Goal: Information Seeking & Learning: Check status

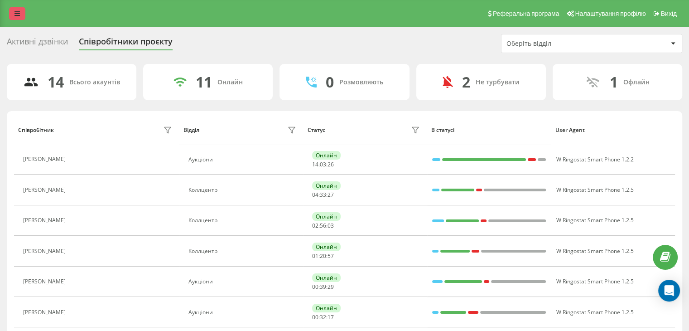
click at [18, 11] on icon at bounding box center [16, 13] width 5 height 6
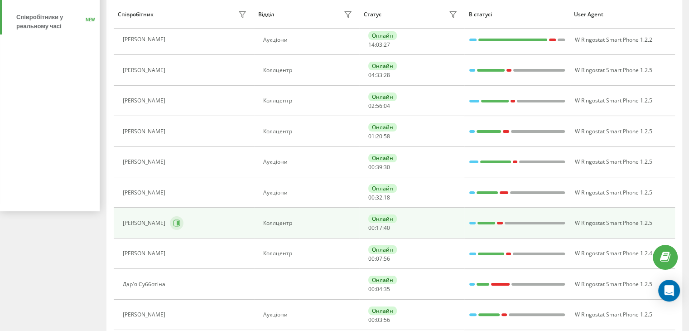
scroll to position [136, 0]
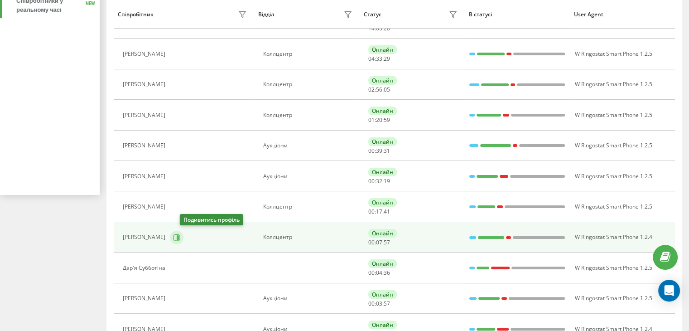
click at [179, 236] on icon at bounding box center [178, 237] width 2 height 5
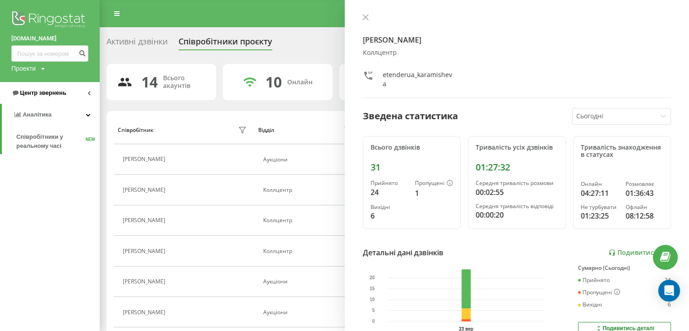
click at [43, 92] on span "Центр звернень" at bounding box center [43, 92] width 46 height 7
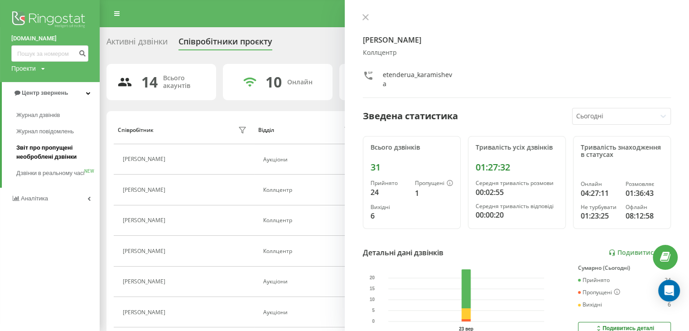
click at [40, 148] on span "Звіт про пропущені необроблені дзвінки" at bounding box center [55, 152] width 79 height 18
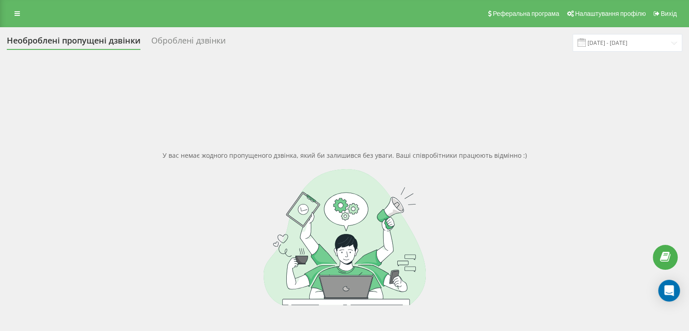
drag, startPoint x: 19, startPoint y: 13, endPoint x: 20, endPoint y: 21, distance: 7.8
click at [19, 13] on icon at bounding box center [16, 13] width 5 height 6
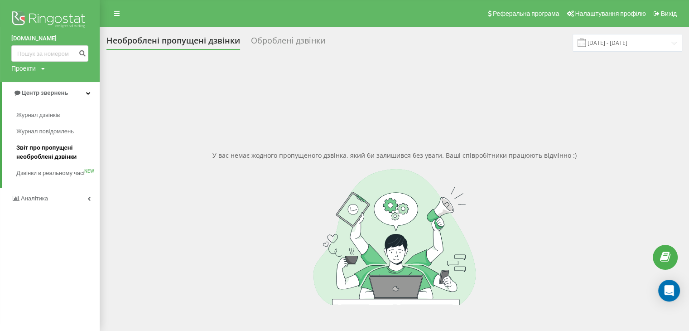
click at [48, 147] on span "Звіт про пропущені необроблені дзвінки" at bounding box center [55, 152] width 79 height 18
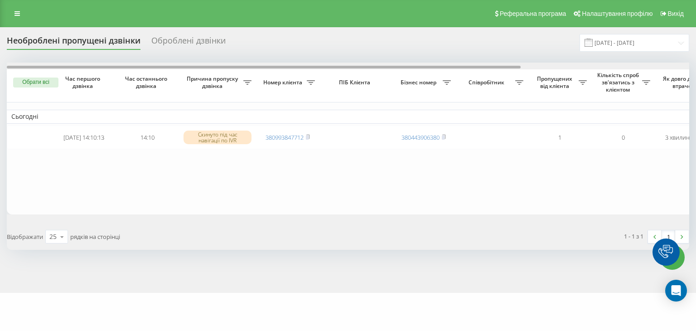
drag, startPoint x: 403, startPoint y: 68, endPoint x: 376, endPoint y: 89, distance: 34.2
click at [376, 89] on div "Обрати всі Час першого дзвінка Час останнього дзвінка Причина пропуску дзвінка …" at bounding box center [348, 139] width 682 height 152
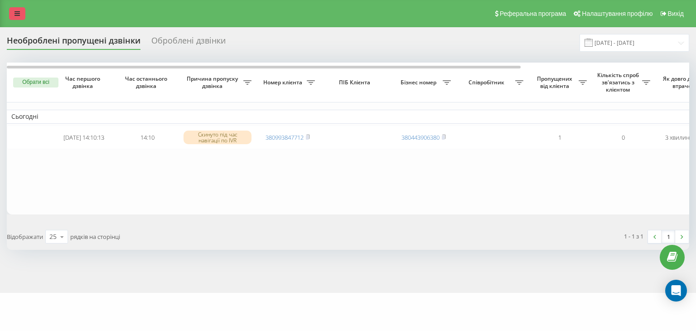
click at [19, 14] on icon at bounding box center [16, 13] width 5 height 6
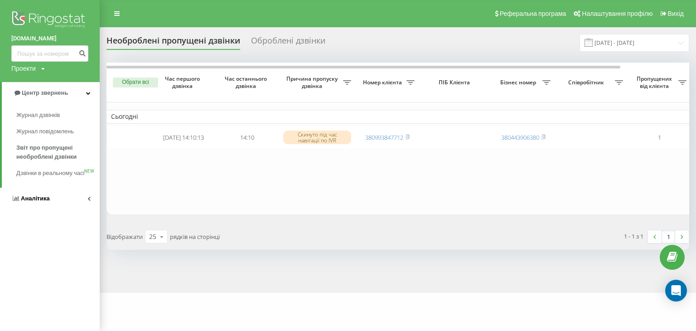
click at [38, 202] on span "Аналiтика" at bounding box center [35, 198] width 29 height 7
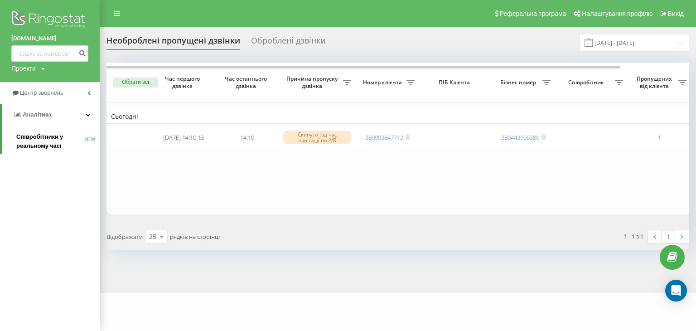
click at [30, 136] on span "Співробітники у реальному часі" at bounding box center [50, 141] width 69 height 18
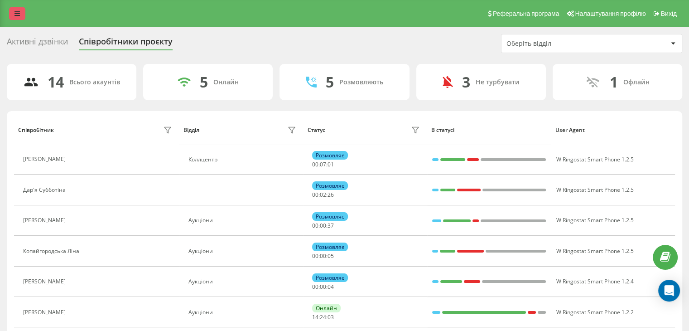
click at [16, 19] on link at bounding box center [17, 13] width 16 height 13
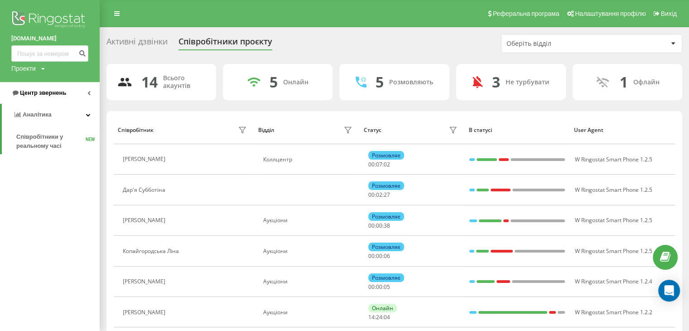
click at [40, 90] on span "Центр звернень" at bounding box center [43, 92] width 46 height 7
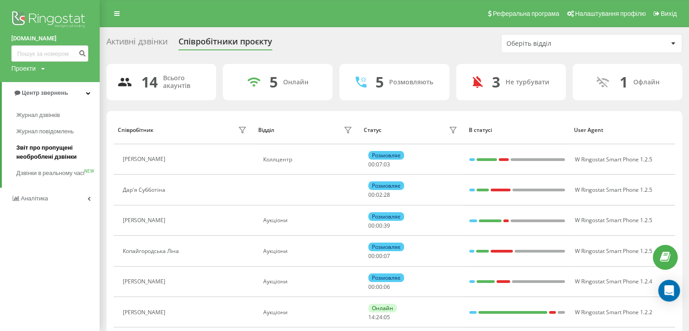
click at [46, 148] on span "Звіт про пропущені необроблені дзвінки" at bounding box center [55, 152] width 79 height 18
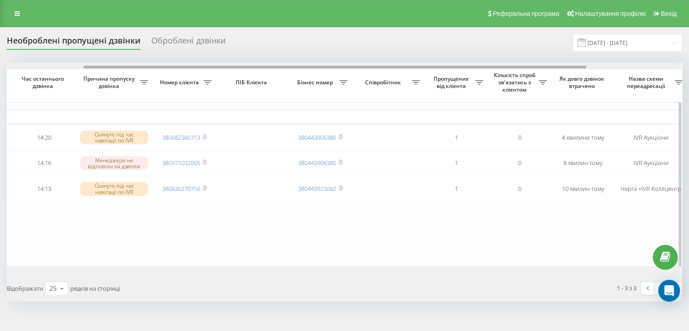
scroll to position [0, 107]
drag, startPoint x: 424, startPoint y: 67, endPoint x: 504, endPoint y: 78, distance: 80.5
click at [504, 78] on div "Обрати всі Час першого дзвінка Час останнього дзвінка Причина пропуску дзвінка …" at bounding box center [345, 164] width 676 height 203
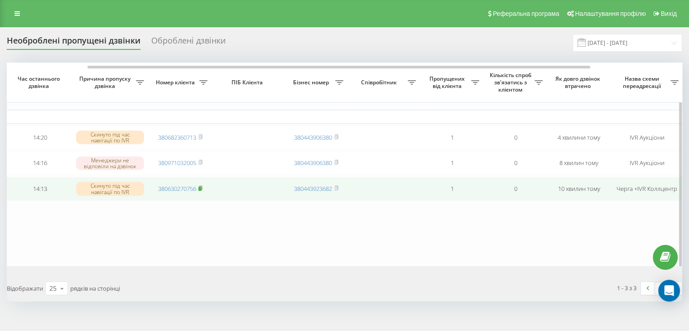
click at [201, 191] on rect at bounding box center [199, 189] width 3 height 4
click at [200, 191] on rect at bounding box center [199, 189] width 3 height 4
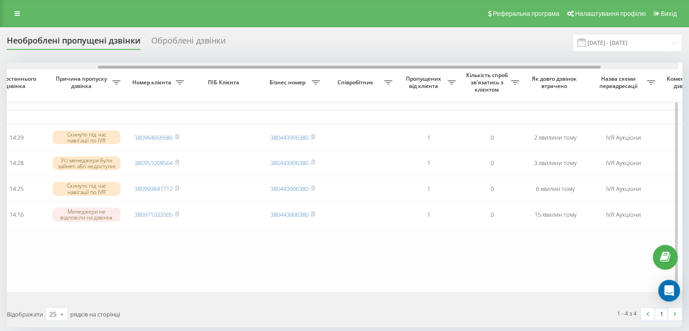
scroll to position [0, 132]
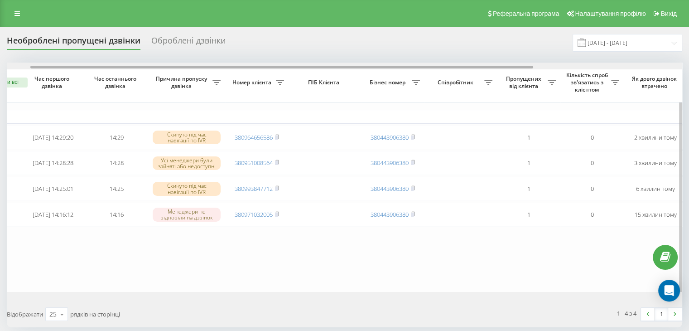
drag, startPoint x: 357, startPoint y: 67, endPoint x: 358, endPoint y: 84, distance: 17.3
click at [379, 88] on div "Обрати всі Час першого дзвінка Час останнього дзвінка Причина пропуску дзвінка …" at bounding box center [345, 177] width 676 height 229
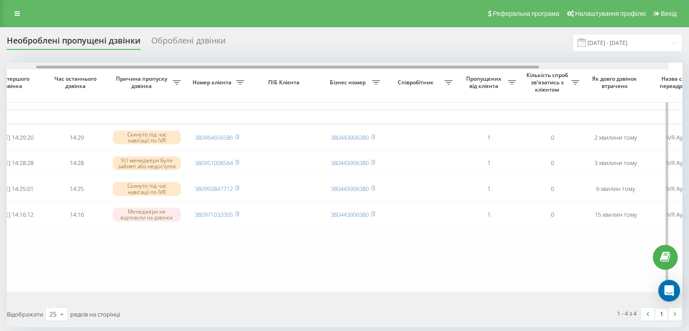
scroll to position [0, 0]
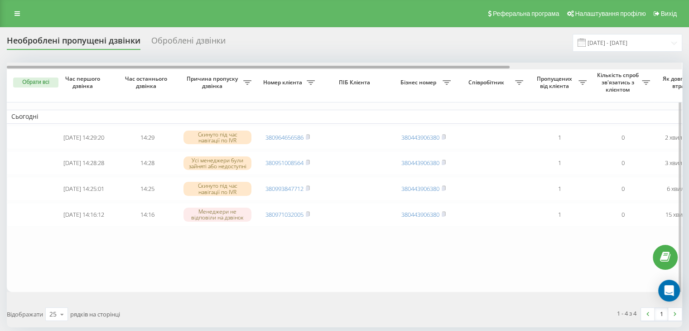
drag, startPoint x: 395, startPoint y: 68, endPoint x: 328, endPoint y: 68, distance: 67.5
click at [328, 68] on div at bounding box center [258, 67] width 503 height 3
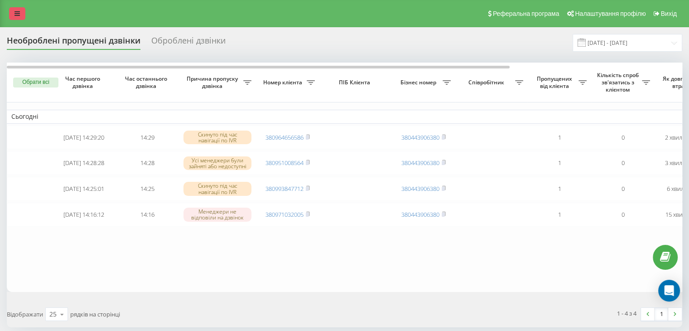
click at [17, 15] on icon at bounding box center [16, 13] width 5 height 6
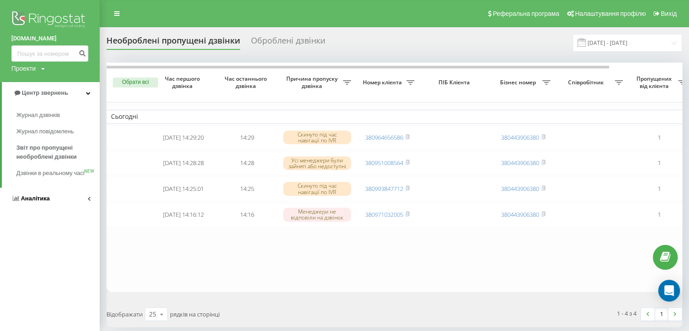
click at [35, 202] on span "Аналiтика" at bounding box center [35, 198] width 29 height 7
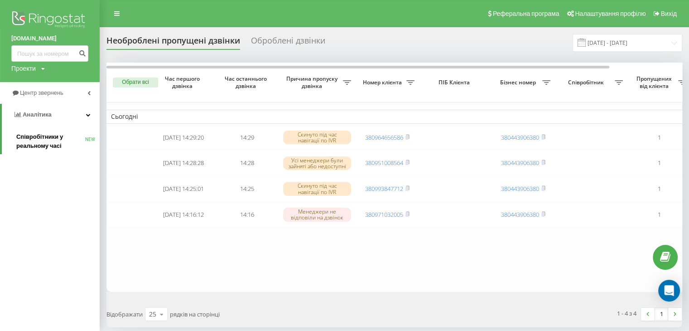
click at [31, 138] on span "Співробітники у реальному часі" at bounding box center [50, 141] width 69 height 18
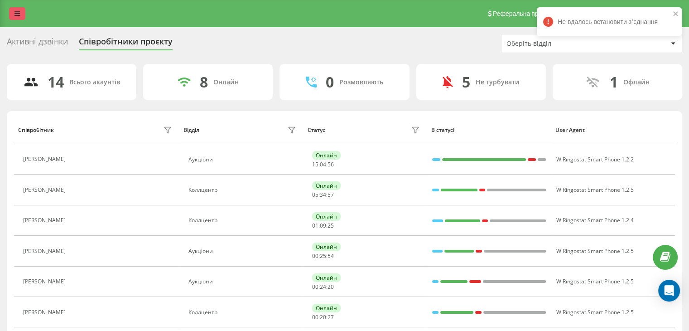
click at [14, 10] on link at bounding box center [17, 13] width 16 height 13
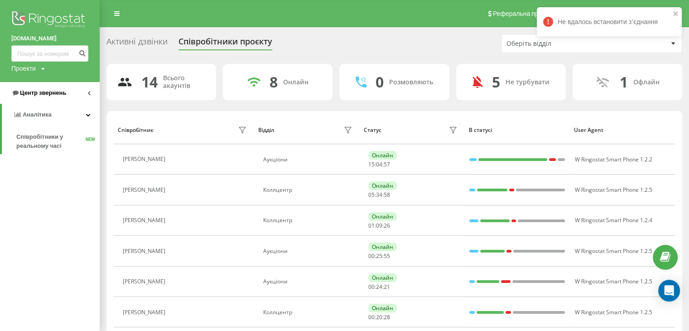
click at [32, 94] on span "Центр звернень" at bounding box center [43, 92] width 46 height 7
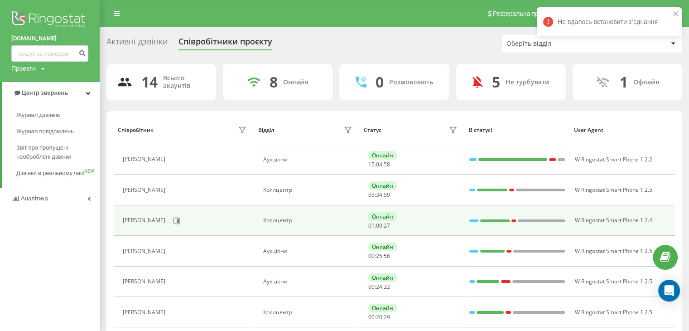
drag, startPoint x: 49, startPoint y: 147, endPoint x: 159, endPoint y: 215, distance: 129.4
click at [49, 147] on span "Звіт про пропущені необроблені дзвінки" at bounding box center [55, 152] width 79 height 18
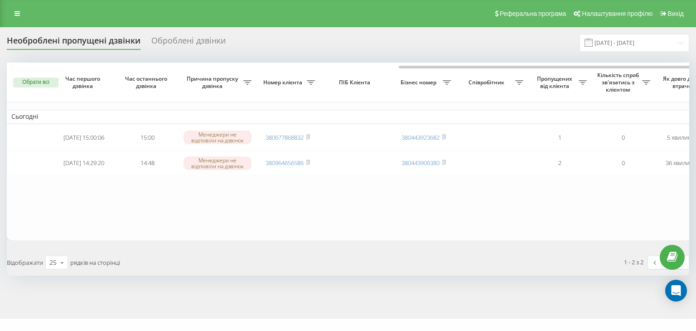
scroll to position [0, 223]
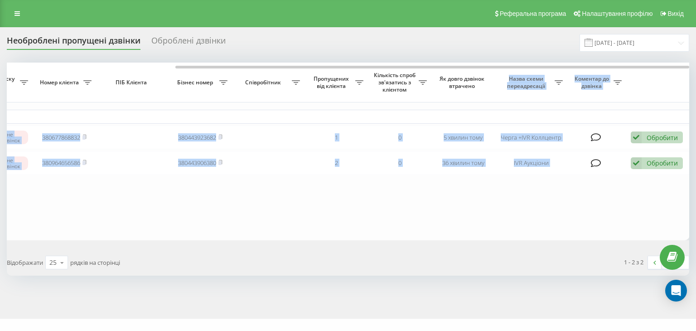
drag, startPoint x: 446, startPoint y: 65, endPoint x: 501, endPoint y: 75, distance: 56.2
click at [501, 75] on div "Обрати всі Час першого дзвінка Час останнього дзвінка Причина пропуску дзвінка …" at bounding box center [348, 152] width 682 height 178
click at [449, 224] on table "Сьогодні 2025-09-23 15:00:06 15:00 Менеджери не відповіли на дзвінок 3806778688…" at bounding box center [236, 152] width 906 height 178
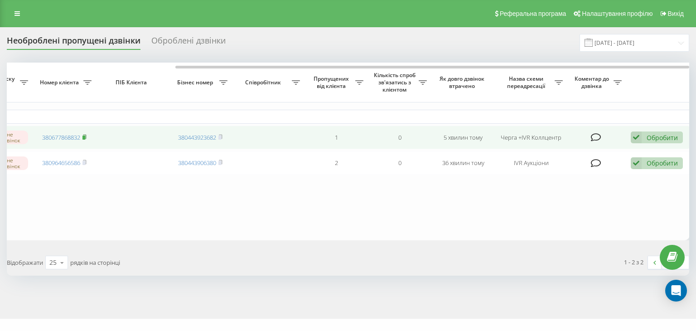
click at [85, 138] on rect at bounding box center [83, 137] width 3 height 4
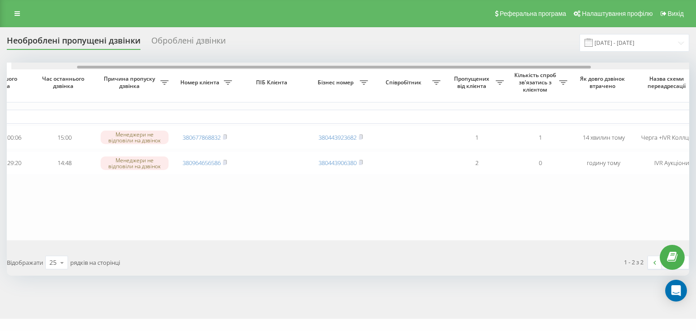
scroll to position [0, 55]
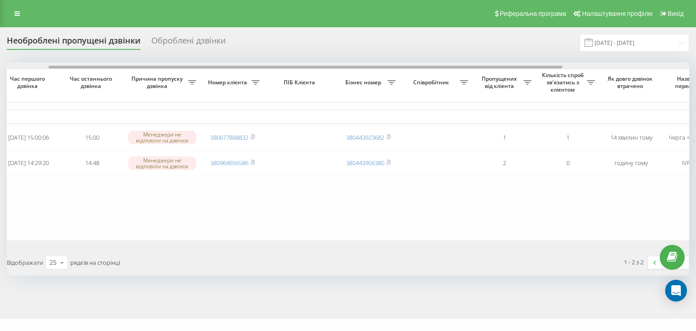
drag, startPoint x: 382, startPoint y: 66, endPoint x: 424, endPoint y: 80, distance: 44.0
click at [424, 80] on div "Обрати всі Час першого дзвінка Час останнього дзвінка Причина пропуску дзвінка …" at bounding box center [348, 152] width 682 height 178
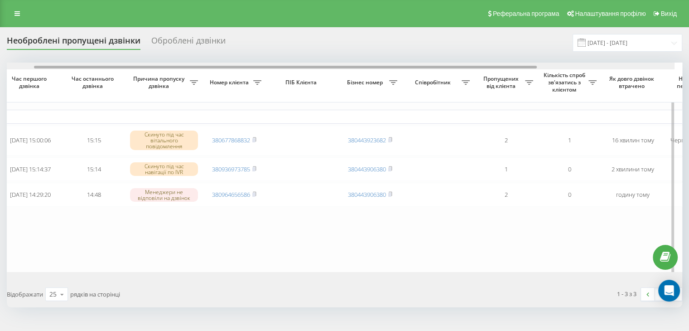
scroll to position [0, 42]
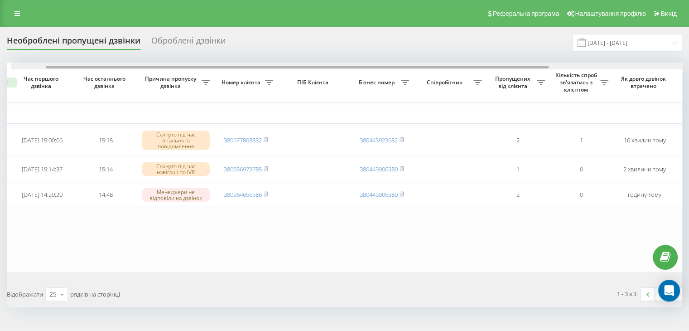
drag, startPoint x: 345, startPoint y: 68, endPoint x: 339, endPoint y: 92, distance: 24.4
click at [346, 86] on div "Обрати всі Час першого дзвінка Час останнього дзвінка Причина пропуску дзвінка …" at bounding box center [345, 167] width 676 height 209
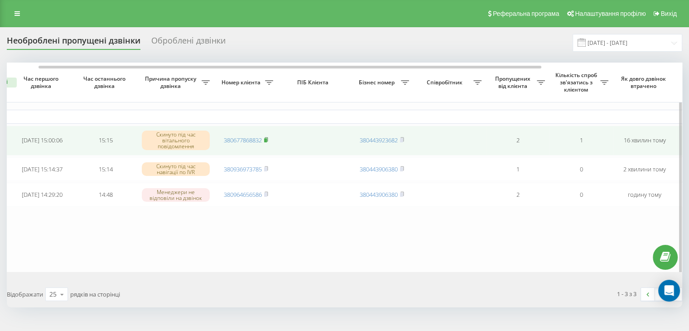
click at [266, 140] on rect at bounding box center [265, 140] width 3 height 4
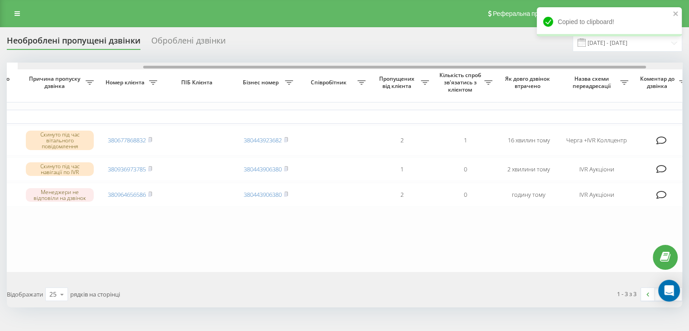
scroll to position [0, 169]
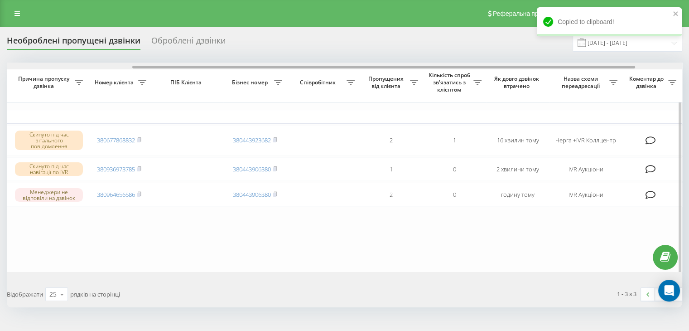
drag, startPoint x: 464, startPoint y: 68, endPoint x: 559, endPoint y: 82, distance: 95.4
click at [559, 82] on div "Обрати всі Час першого дзвінка Час останнього дзвінка Причина пропуску дзвінка …" at bounding box center [345, 167] width 676 height 209
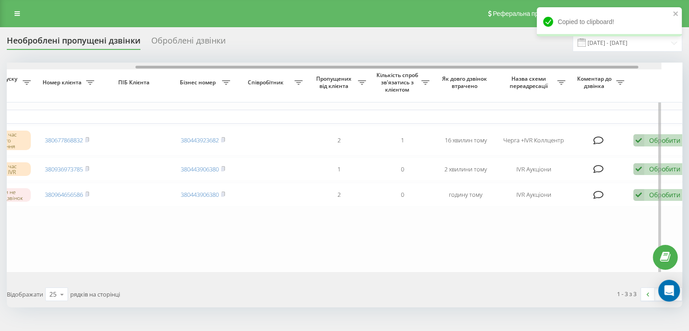
drag, startPoint x: 595, startPoint y: 66, endPoint x: 647, endPoint y: 70, distance: 51.8
click at [647, 69] on div "Обрати всі Час першого дзвінка Час останнього дзвінка Причина пропуску дзвінка …" at bounding box center [345, 167] width 676 height 209
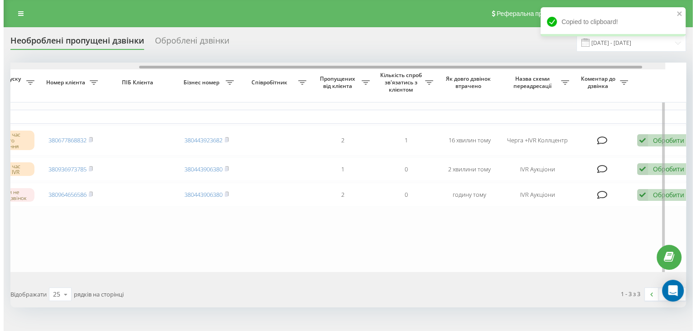
scroll to position [0, 230]
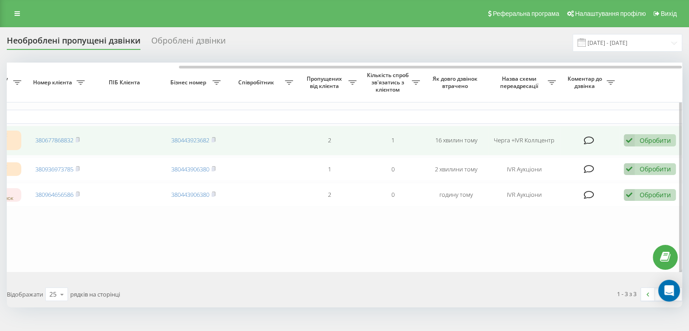
click at [630, 140] on icon at bounding box center [629, 140] width 11 height 12
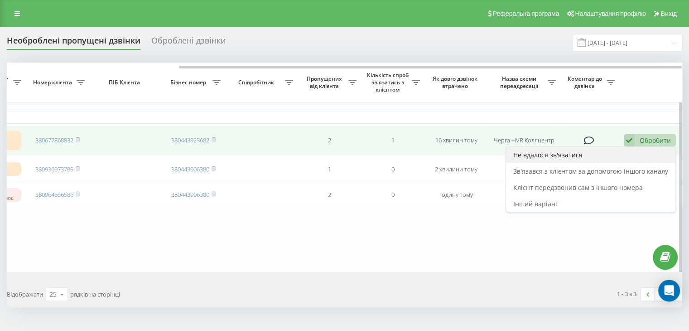
click at [585, 156] on div "Не вдалося зв'язатися" at bounding box center [590, 155] width 169 height 16
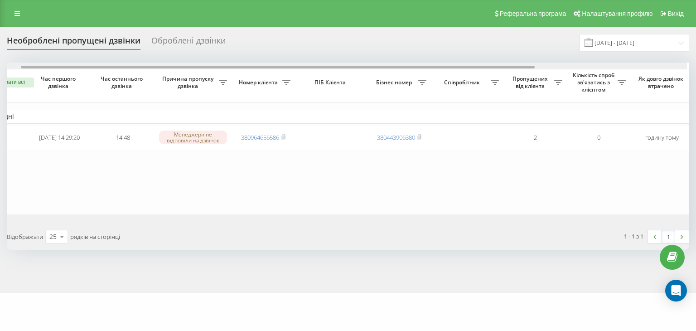
scroll to position [0, 8]
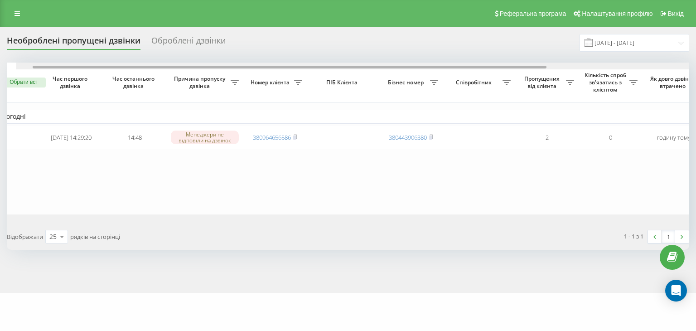
drag, startPoint x: 264, startPoint y: 66, endPoint x: 213, endPoint y: 72, distance: 51.1
click at [270, 85] on div "Обрати всі Час першого дзвінка Час останнього дзвінка Причина пропуску дзвінка …" at bounding box center [348, 139] width 682 height 152
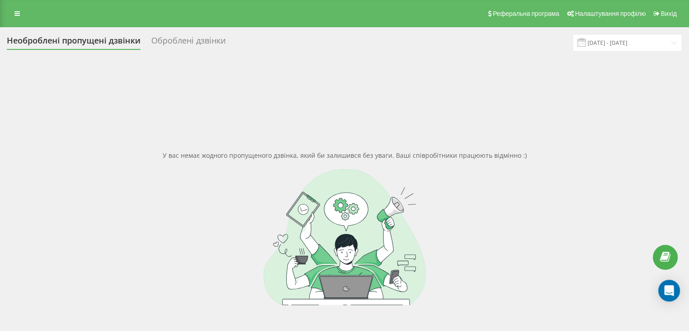
click at [25, 13] on div "Реферальна програма Налаштування профілю Вихід" at bounding box center [344, 13] width 689 height 27
click at [19, 14] on icon at bounding box center [16, 13] width 5 height 6
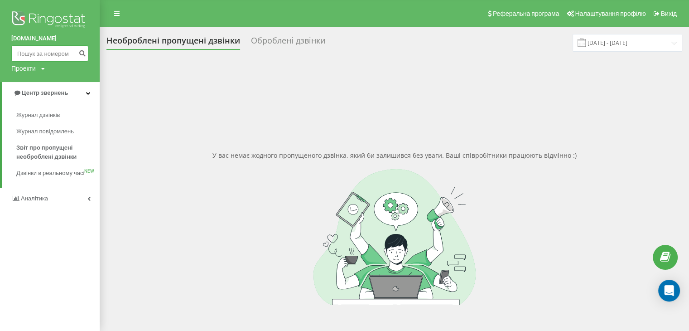
click at [34, 48] on input at bounding box center [49, 53] width 77 height 16
paste input "380967766317"
type input "380967766317"
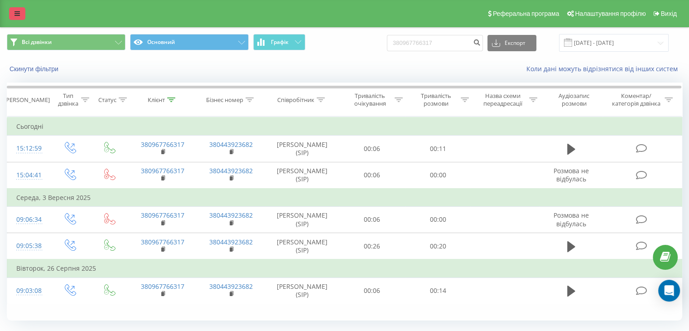
click at [14, 14] on icon at bounding box center [16, 13] width 5 height 6
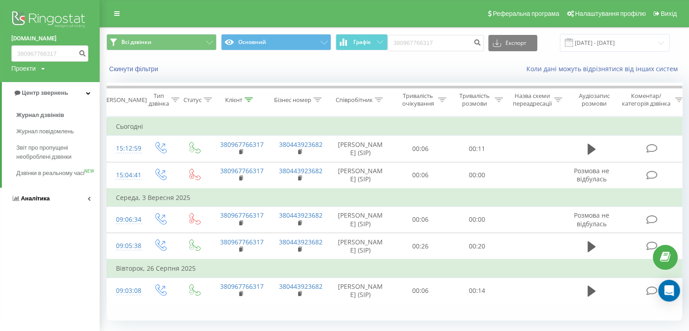
click at [31, 202] on span "Аналiтика" at bounding box center [35, 198] width 29 height 7
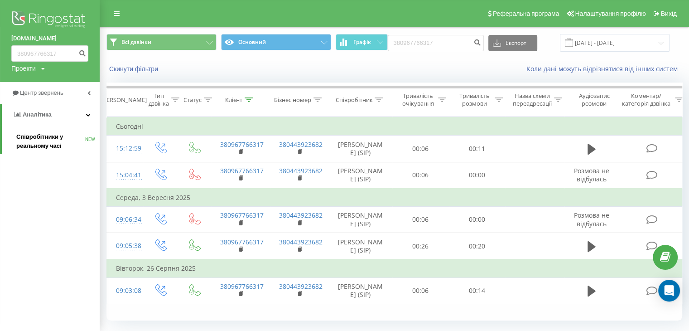
click at [20, 136] on span "Співробітники у реальному часі" at bounding box center [50, 141] width 69 height 18
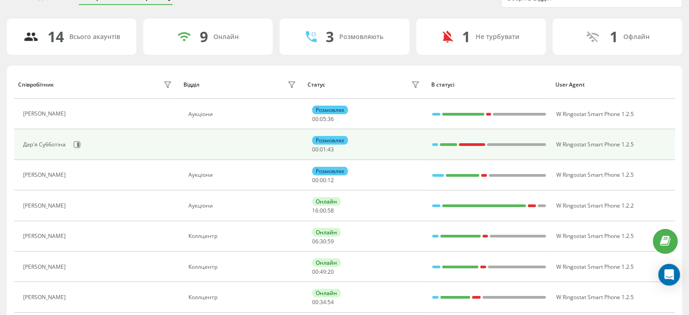
scroll to position [91, 0]
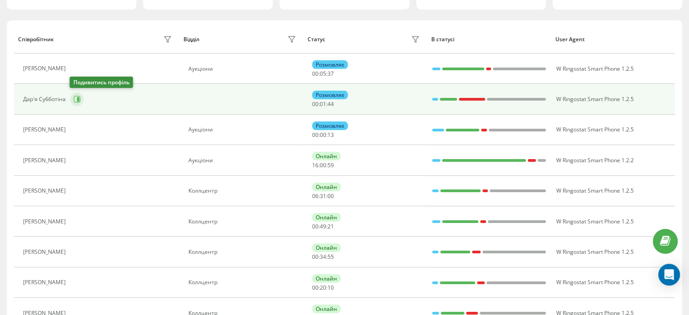
click at [74, 99] on icon at bounding box center [76, 99] width 7 height 7
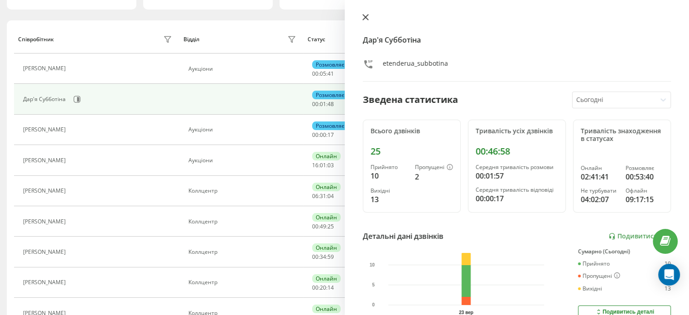
click at [366, 17] on icon at bounding box center [365, 17] width 6 height 6
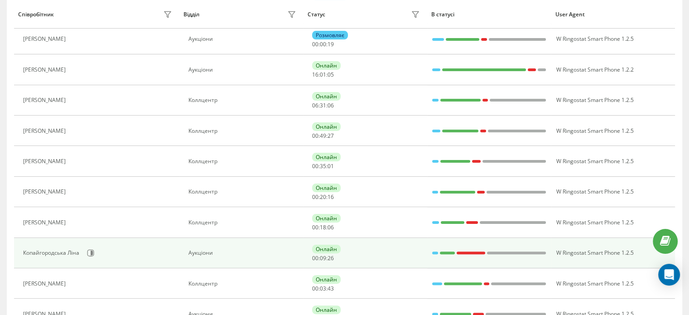
scroll to position [227, 0]
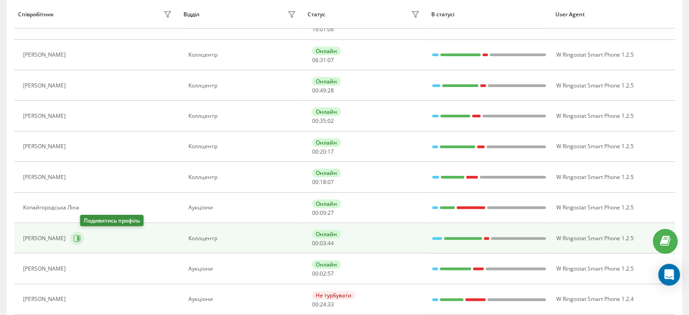
click at [81, 240] on icon at bounding box center [77, 238] width 7 height 7
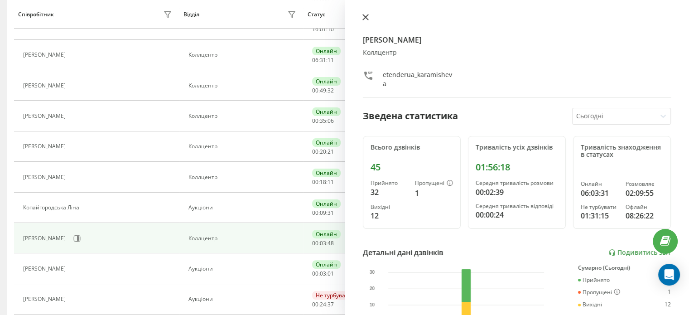
click at [366, 18] on icon at bounding box center [365, 17] width 6 height 6
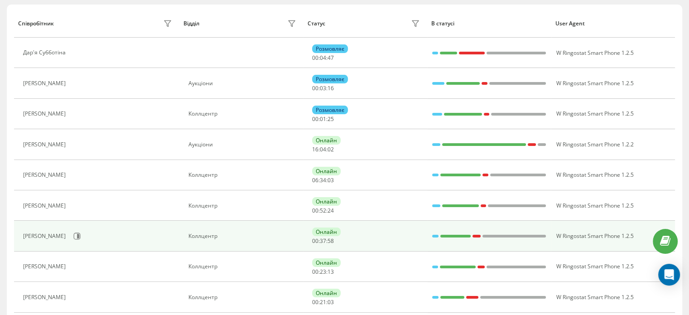
scroll to position [105, 0]
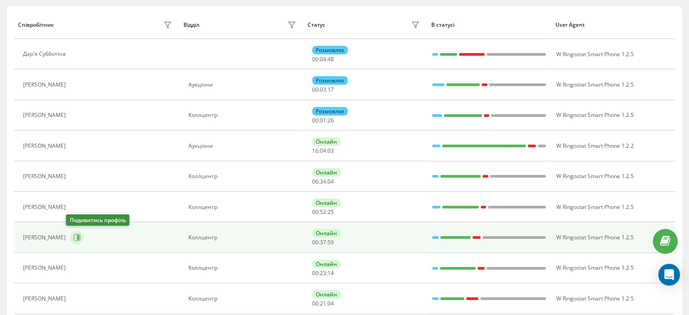
click at [77, 237] on icon at bounding box center [78, 237] width 2 height 5
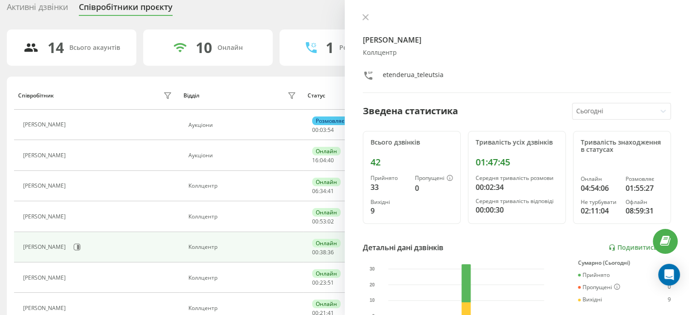
scroll to position [105, 0]
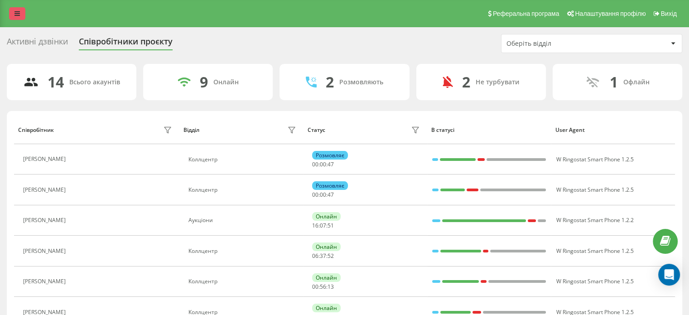
click at [18, 17] on icon at bounding box center [16, 13] width 5 height 6
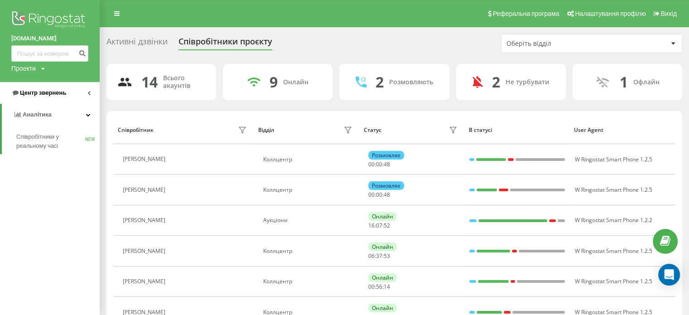
click at [39, 91] on span "Центр звернень" at bounding box center [43, 92] width 46 height 7
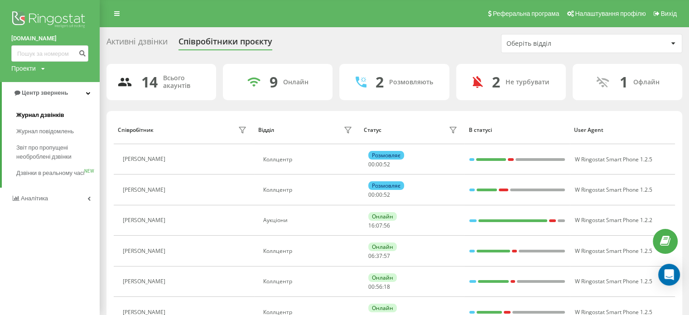
click at [36, 112] on span "Журнал дзвінків" at bounding box center [40, 115] width 48 height 9
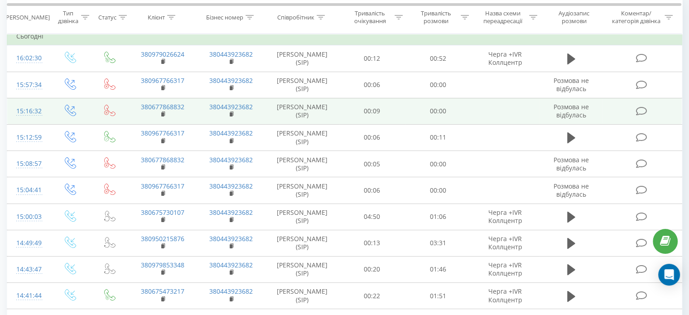
scroll to position [91, 0]
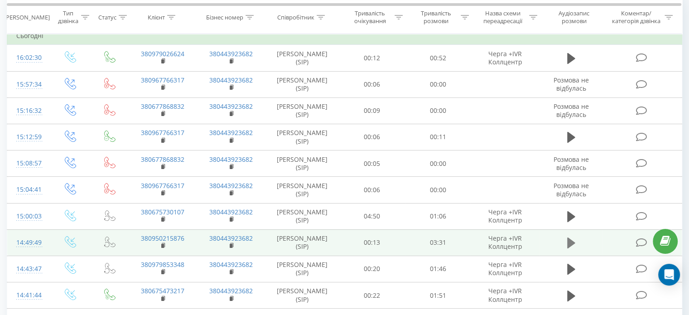
click at [567, 242] on icon at bounding box center [571, 242] width 8 height 11
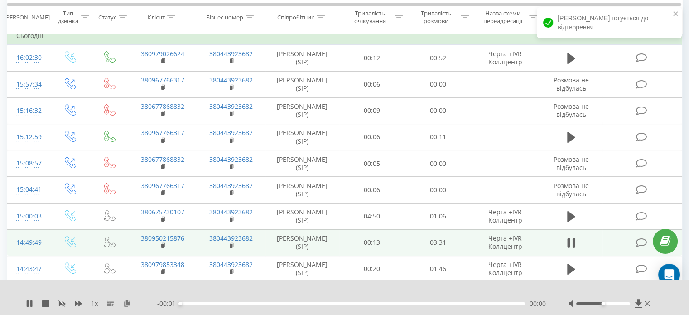
click at [216, 303] on div "00:00" at bounding box center [352, 303] width 345 height 3
click at [30, 300] on icon at bounding box center [29, 303] width 7 height 7
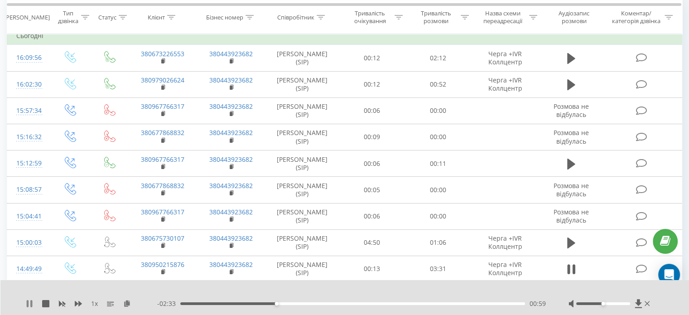
click at [26, 306] on icon at bounding box center [29, 303] width 7 height 7
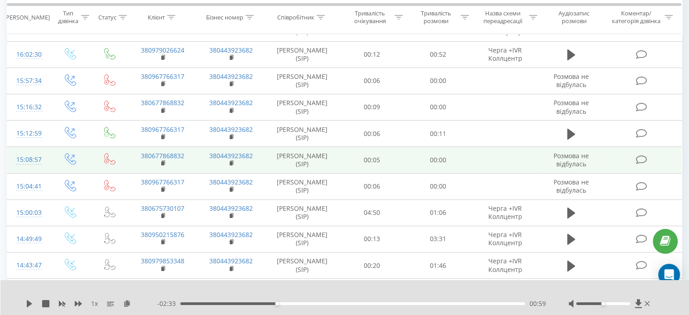
scroll to position [136, 0]
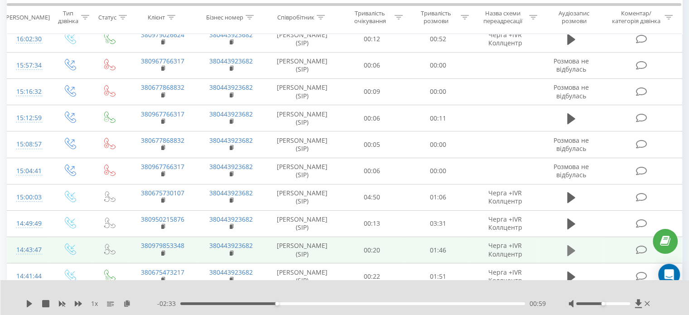
click at [571, 250] on icon at bounding box center [571, 250] width 8 height 11
click at [338, 304] on div "00:00" at bounding box center [352, 303] width 345 height 3
click at [571, 248] on icon at bounding box center [571, 250] width 8 height 13
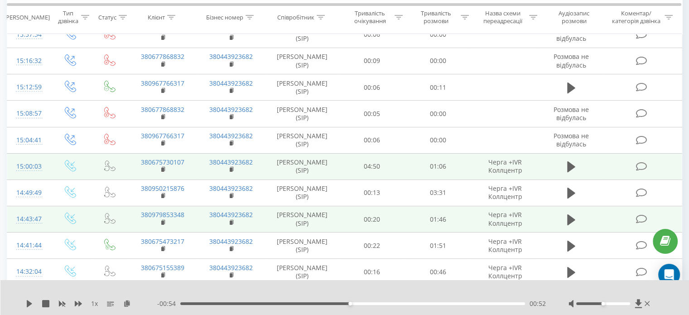
scroll to position [181, 0]
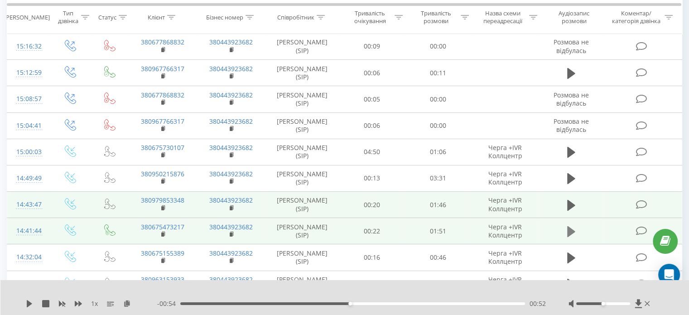
click at [570, 226] on icon at bounding box center [571, 231] width 8 height 11
click at [308, 302] on div "00:00" at bounding box center [352, 303] width 345 height 3
click at [573, 229] on icon at bounding box center [573, 232] width 3 height 10
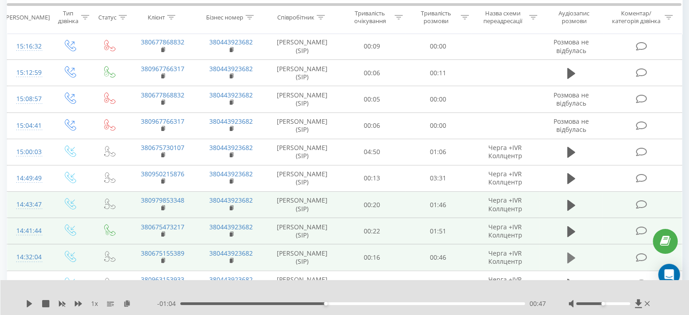
click at [571, 255] on icon at bounding box center [571, 257] width 8 height 11
click at [309, 303] on div "00:01" at bounding box center [352, 303] width 345 height 3
click at [571, 252] on icon at bounding box center [571, 257] width 8 height 13
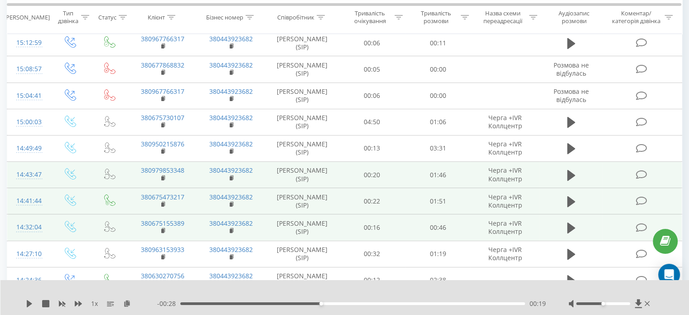
scroll to position [227, 0]
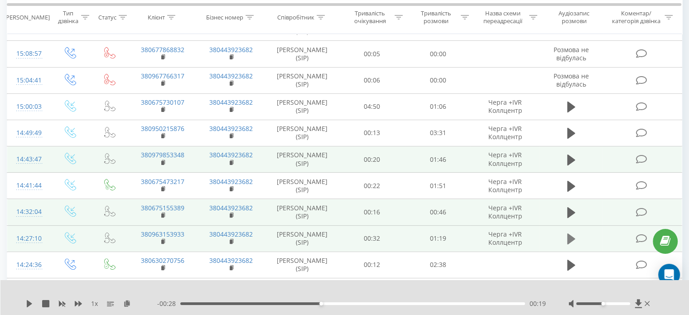
click at [569, 236] on icon at bounding box center [571, 238] width 8 height 11
click at [571, 236] on icon at bounding box center [571, 238] width 8 height 13
click at [571, 236] on icon at bounding box center [571, 238] width 8 height 11
click at [217, 302] on div at bounding box center [348, 303] width 350 height 3
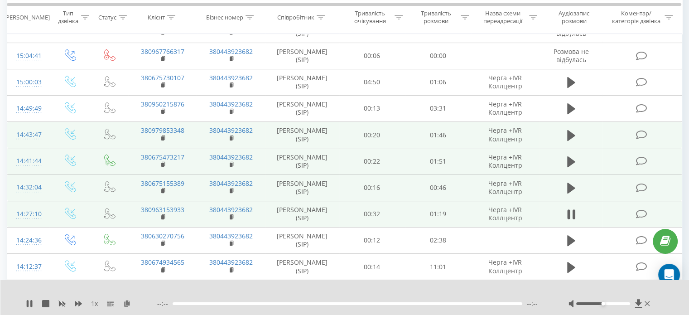
scroll to position [272, 0]
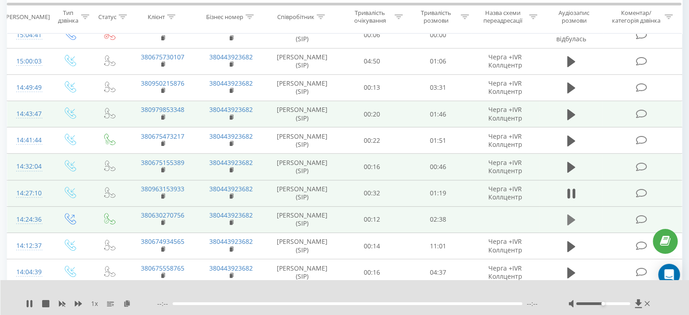
click at [569, 217] on icon at bounding box center [571, 219] width 8 height 11
click at [232, 301] on div "--:-- --:--" at bounding box center [351, 303] width 389 height 9
click at [232, 302] on div "--:-- --:--" at bounding box center [351, 303] width 389 height 9
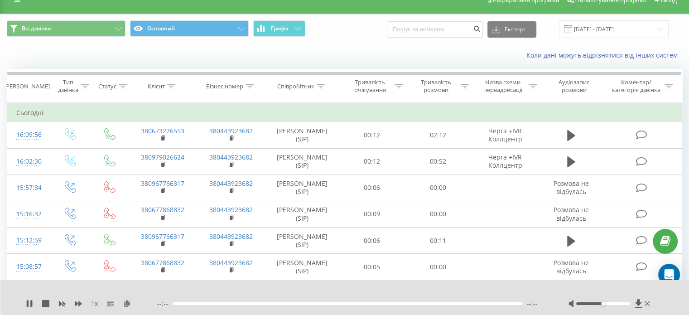
scroll to position [0, 0]
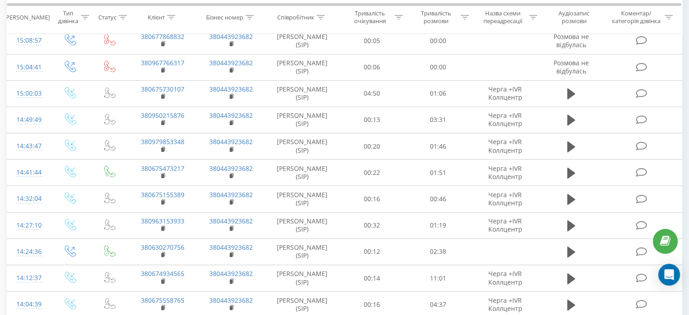
scroll to position [227, 0]
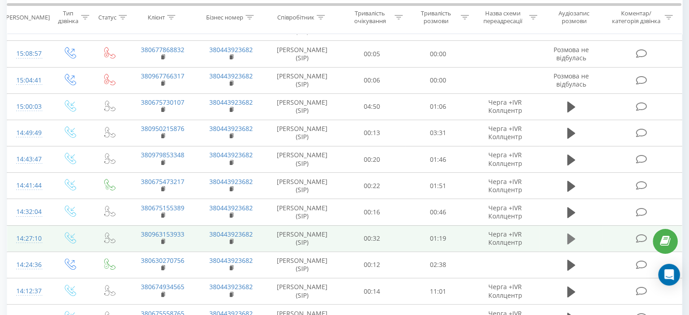
click at [567, 237] on icon at bounding box center [571, 238] width 8 height 13
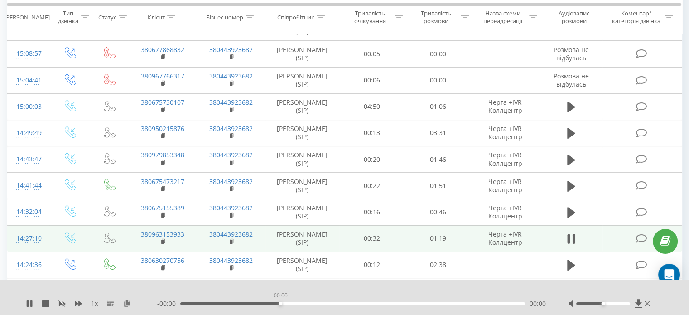
click at [280, 302] on div "00:00" at bounding box center [352, 303] width 345 height 3
click at [345, 304] on div "00:02" at bounding box center [352, 303] width 345 height 3
click at [314, 306] on div "- 00:36 00:43 00:43" at bounding box center [351, 303] width 389 height 9
click at [318, 303] on div "00:43" at bounding box center [352, 303] width 345 height 3
click at [266, 304] on div "00:32" at bounding box center [352, 303] width 345 height 3
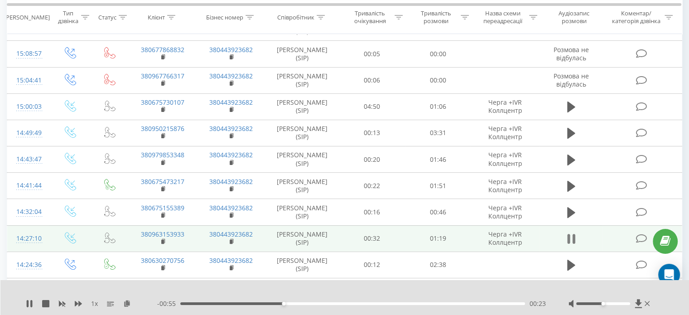
click at [571, 236] on icon at bounding box center [571, 238] width 8 height 13
click at [401, 300] on div "- 00:55 00:24 00:24" at bounding box center [351, 303] width 389 height 9
click at [405, 306] on div "- 00:55 00:24 00:24" at bounding box center [351, 303] width 389 height 9
click at [400, 306] on div "- 00:55 00:24 00:24" at bounding box center [351, 303] width 389 height 9
click at [402, 304] on div "00:24" at bounding box center [352, 303] width 345 height 3
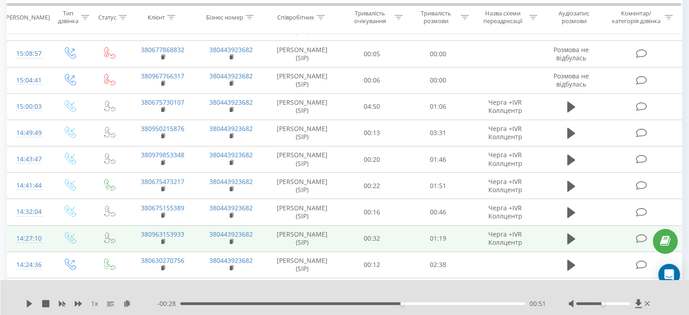
click at [26, 304] on icon at bounding box center [29, 303] width 7 height 7
click at [453, 304] on div "00:54" at bounding box center [352, 303] width 345 height 3
click at [572, 238] on icon at bounding box center [571, 238] width 8 height 13
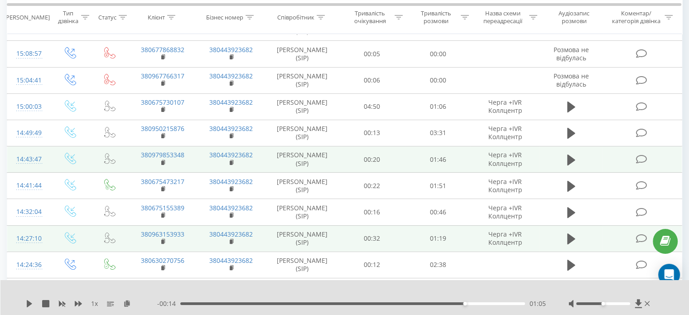
scroll to position [272, 0]
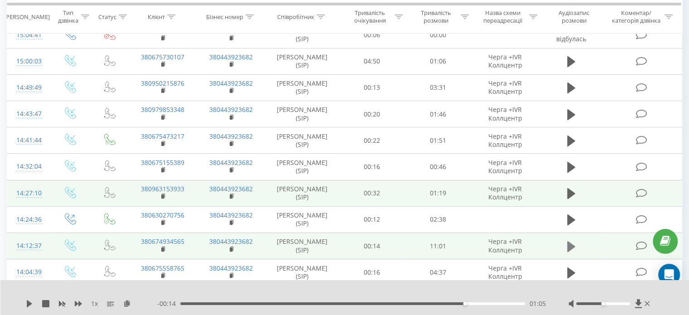
drag, startPoint x: 567, startPoint y: 217, endPoint x: 576, endPoint y: 244, distance: 29.1
click at [568, 217] on icon at bounding box center [571, 219] width 8 height 11
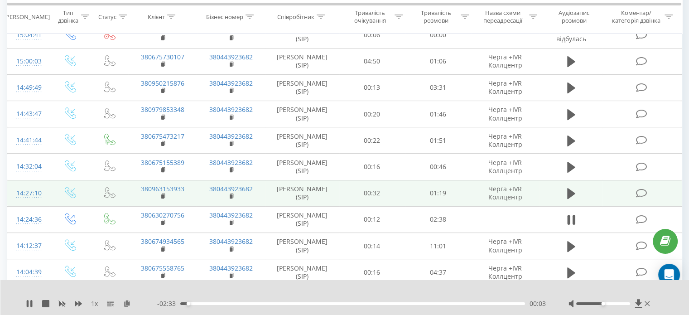
click at [264, 300] on div "- 02:33 00:03 00:03" at bounding box center [351, 303] width 389 height 9
click at [269, 304] on div "00:03" at bounding box center [352, 303] width 345 height 3
click at [214, 304] on div "00:50" at bounding box center [352, 303] width 345 height 3
click at [192, 303] on div "00:16" at bounding box center [352, 303] width 345 height 3
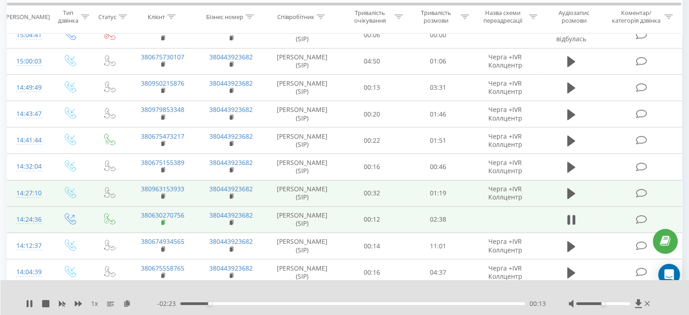
click at [162, 221] on rect at bounding box center [162, 223] width 3 height 4
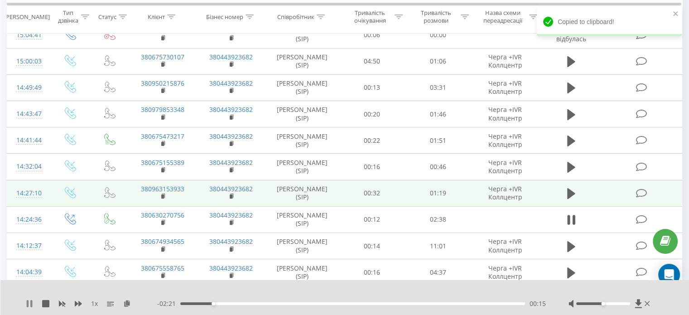
click at [28, 303] on icon at bounding box center [28, 303] width 2 height 7
